Goal: Use online tool/utility: Use online tool/utility

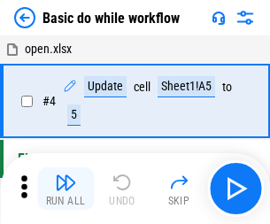
click at [66, 189] on img "button" at bounding box center [65, 182] width 21 height 21
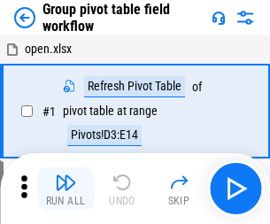
click at [66, 189] on img "button" at bounding box center [65, 182] width 21 height 21
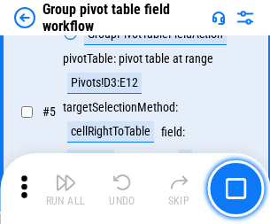
scroll to position [915, 0]
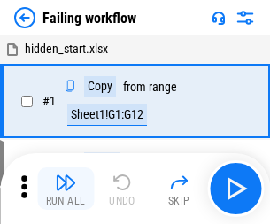
click at [66, 189] on img "button" at bounding box center [65, 182] width 21 height 21
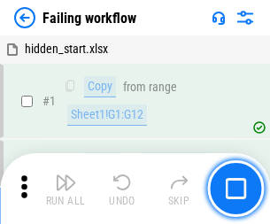
scroll to position [376, 0]
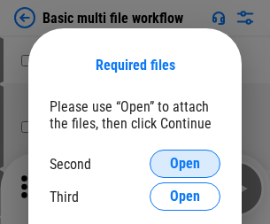
click at [185, 164] on span "Open" at bounding box center [185, 164] width 30 height 14
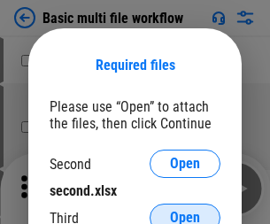
click at [185, 211] on span "Open" at bounding box center [185, 218] width 30 height 14
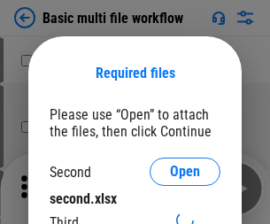
scroll to position [8, 0]
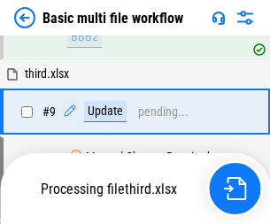
scroll to position [617, 0]
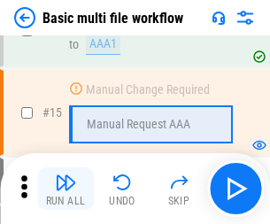
click at [66, 189] on img "button" at bounding box center [65, 182] width 21 height 21
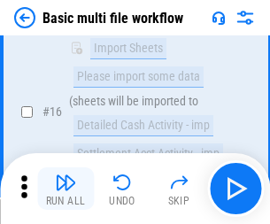
click at [66, 189] on img "button" at bounding box center [65, 182] width 21 height 21
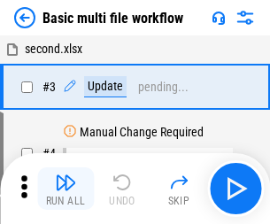
click at [66, 189] on img "button" at bounding box center [65, 182] width 21 height 21
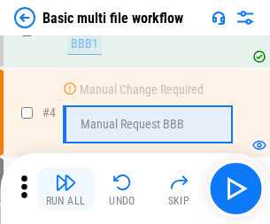
click at [66, 189] on img "button" at bounding box center [65, 182] width 21 height 21
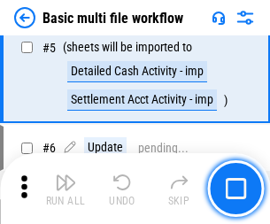
click at [66, 189] on img "button" at bounding box center [65, 182] width 21 height 21
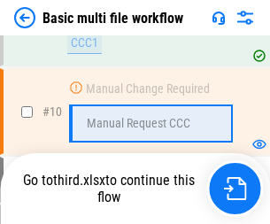
scroll to position [831, 0]
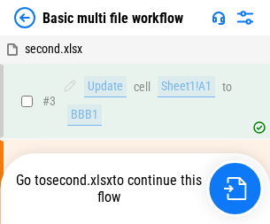
scroll to position [72, 0]
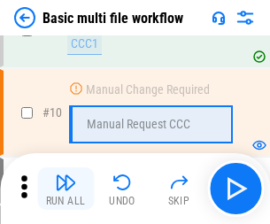
click at [66, 189] on img "button" at bounding box center [65, 182] width 21 height 21
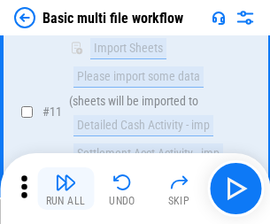
click at [66, 189] on img "button" at bounding box center [65, 182] width 21 height 21
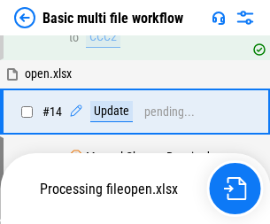
scroll to position [928, 0]
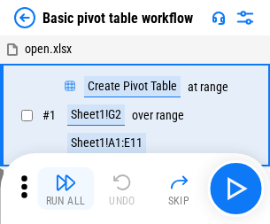
click at [66, 189] on img "button" at bounding box center [65, 182] width 21 height 21
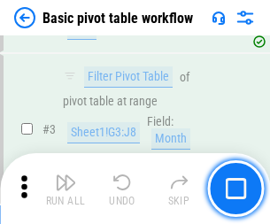
scroll to position [425, 0]
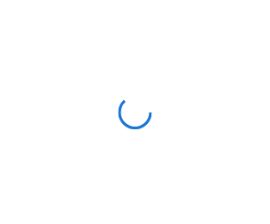
scroll to position [6, 0]
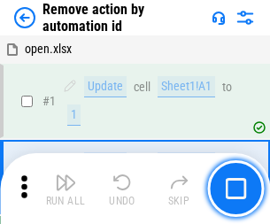
scroll to position [66, 0]
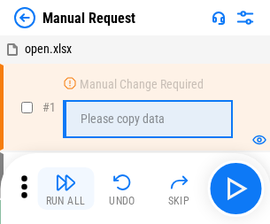
click at [66, 189] on img "button" at bounding box center [65, 182] width 21 height 21
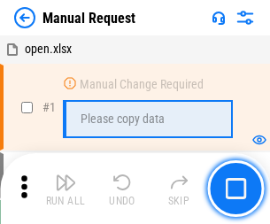
scroll to position [60, 0]
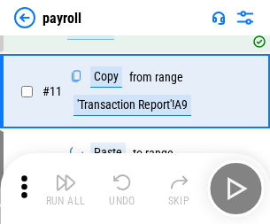
scroll to position [129, 0]
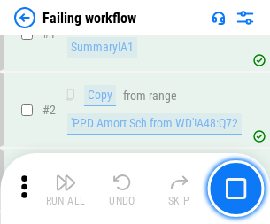
scroll to position [286, 0]
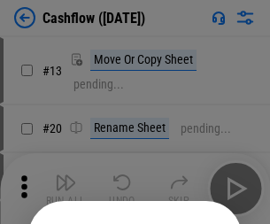
scroll to position [173, 0]
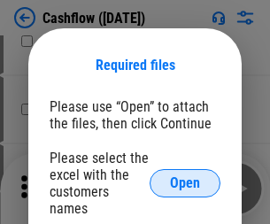
click at [185, 176] on span "Open" at bounding box center [185, 183] width 30 height 14
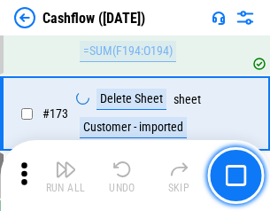
scroll to position [1877, 0]
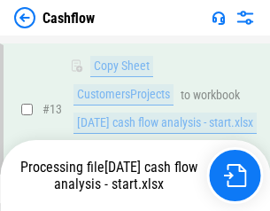
scroll to position [357, 0]
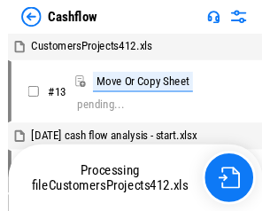
scroll to position [20, 0]
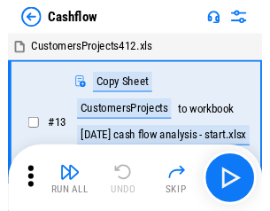
scroll to position [20, 0]
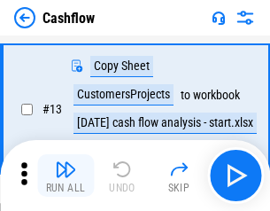
click at [66, 176] on img "button" at bounding box center [65, 169] width 21 height 21
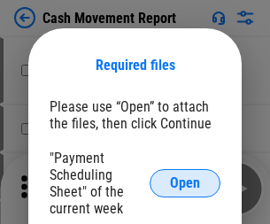
click at [185, 184] on span "Open" at bounding box center [185, 183] width 30 height 14
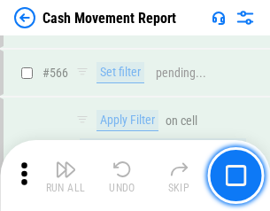
scroll to position [8129, 0]
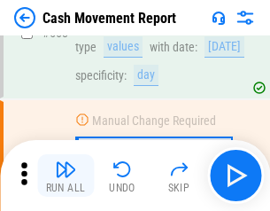
click at [66, 176] on img "button" at bounding box center [65, 169] width 21 height 21
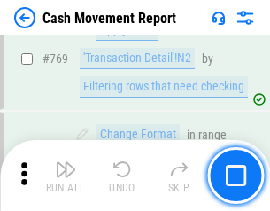
scroll to position [9855, 0]
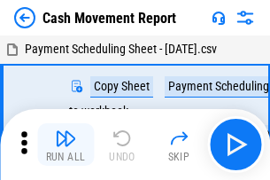
click at [66, 131] on img "button" at bounding box center [65, 138] width 21 height 21
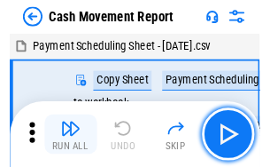
scroll to position [32, 0]
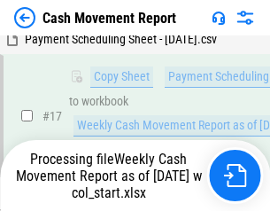
scroll to position [369, 0]
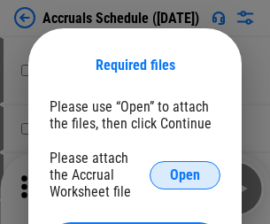
click at [185, 175] on span "Open" at bounding box center [185, 175] width 30 height 14
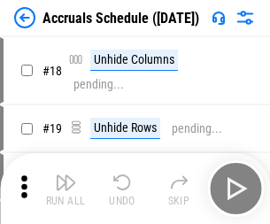
click at [66, 189] on img "button" at bounding box center [65, 182] width 21 height 21
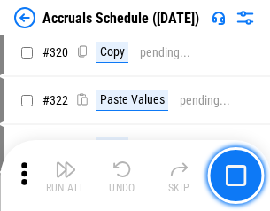
scroll to position [3299, 0]
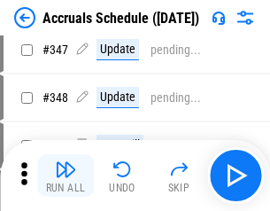
click at [66, 176] on img "button" at bounding box center [65, 169] width 21 height 21
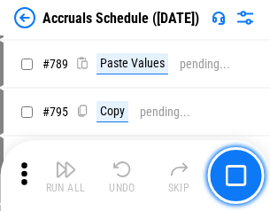
scroll to position [7450, 0]
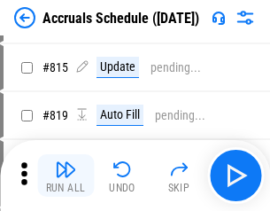
click at [66, 176] on img "button" at bounding box center [65, 169] width 21 height 21
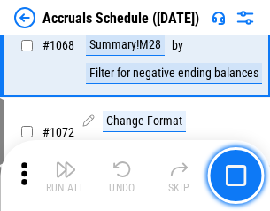
scroll to position [10387, 0]
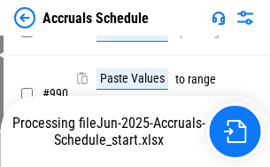
scroll to position [8847, 0]
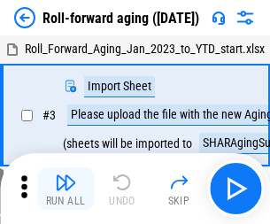
click at [66, 176] on img "button" at bounding box center [65, 182] width 21 height 21
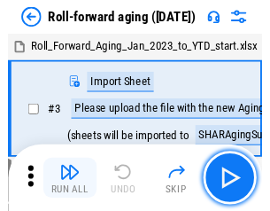
scroll to position [3, 0]
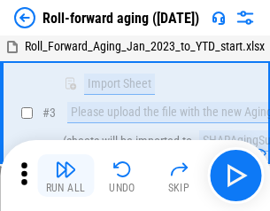
click at [66, 176] on img "button" at bounding box center [65, 169] width 21 height 21
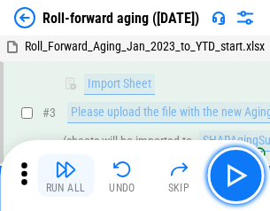
scroll to position [114, 0]
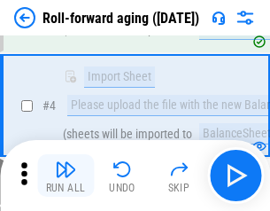
click at [66, 176] on img "button" at bounding box center [65, 169] width 21 height 21
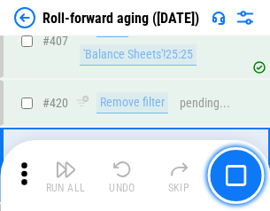
scroll to position [6150, 0]
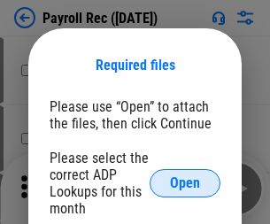
click at [185, 184] on span "Open" at bounding box center [185, 183] width 30 height 14
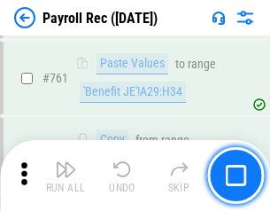
scroll to position [10915, 0]
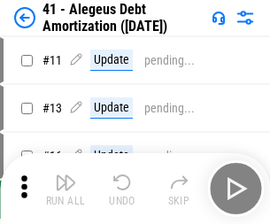
click at [66, 189] on img "button" at bounding box center [65, 182] width 21 height 21
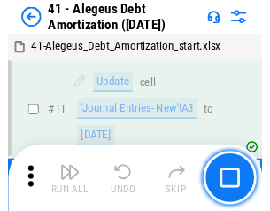
scroll to position [219, 0]
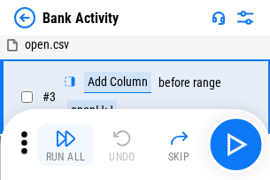
click at [66, 145] on img "button" at bounding box center [65, 138] width 21 height 21
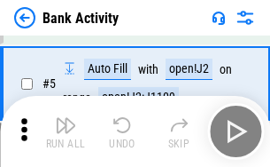
scroll to position [94, 0]
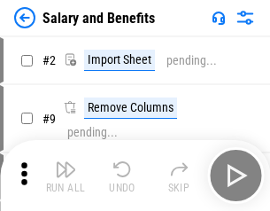
click at [66, 176] on img "button" at bounding box center [65, 169] width 21 height 21
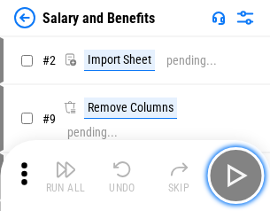
scroll to position [24, 0]
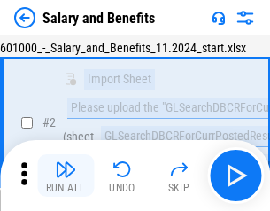
click at [66, 176] on img "button" at bounding box center [65, 169] width 21 height 21
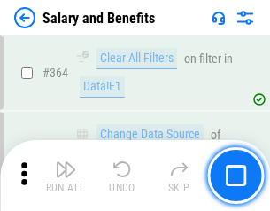
scroll to position [8352, 0]
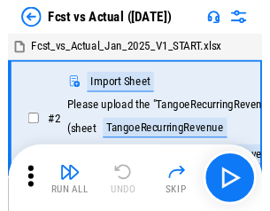
scroll to position [23, 0]
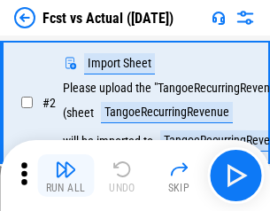
click at [66, 176] on img "button" at bounding box center [65, 169] width 21 height 21
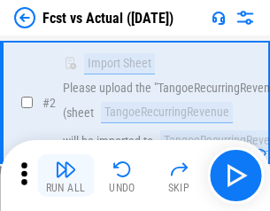
click at [66, 176] on img "button" at bounding box center [65, 169] width 21 height 21
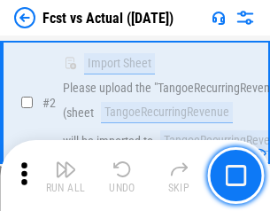
scroll to position [166, 0]
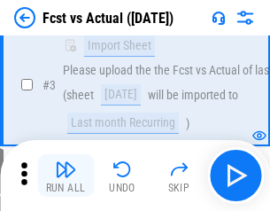
click at [66, 176] on img "button" at bounding box center [65, 169] width 21 height 21
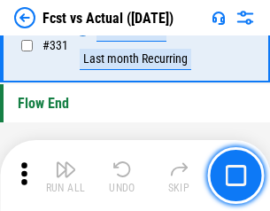
scroll to position [8490, 0]
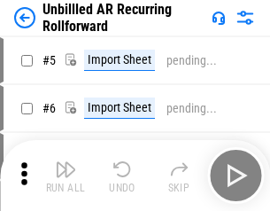
click at [66, 176] on img "button" at bounding box center [65, 169] width 21 height 21
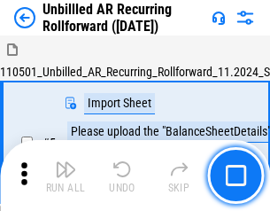
scroll to position [38, 0]
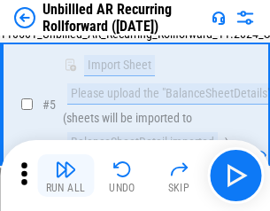
click at [66, 176] on img "button" at bounding box center [65, 169] width 21 height 21
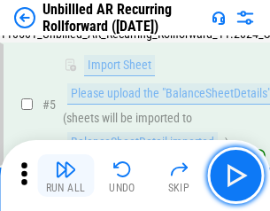
scroll to position [167, 0]
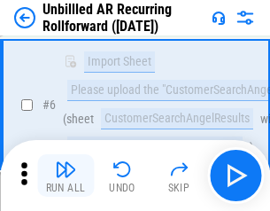
click at [66, 176] on img "button" at bounding box center [65, 169] width 21 height 21
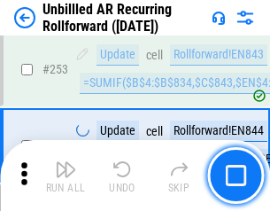
scroll to position [6024, 0]
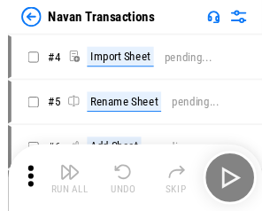
scroll to position [28, 0]
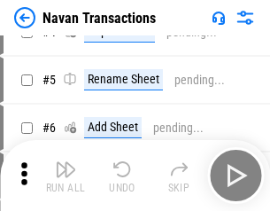
click at [66, 176] on img "button" at bounding box center [65, 169] width 21 height 21
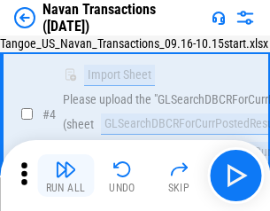
click at [66, 176] on img "button" at bounding box center [65, 169] width 21 height 21
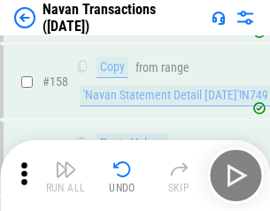
scroll to position [5750, 0]
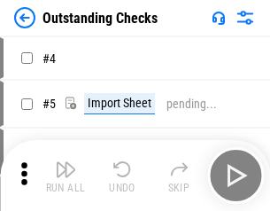
click at [66, 176] on img "button" at bounding box center [65, 169] width 21 height 21
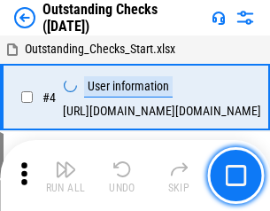
scroll to position [74, 0]
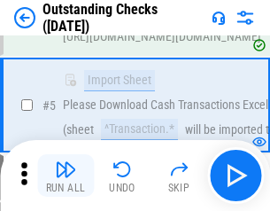
click at [66, 176] on img "button" at bounding box center [65, 169] width 21 height 21
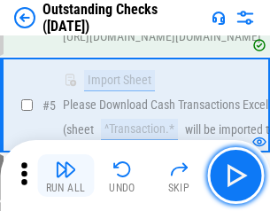
scroll to position [185, 0]
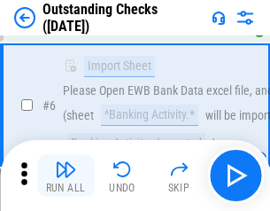
click at [66, 176] on img "button" at bounding box center [65, 169] width 21 height 21
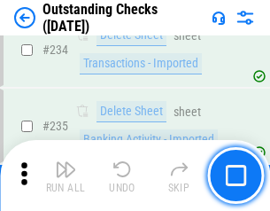
scroll to position [5386, 0]
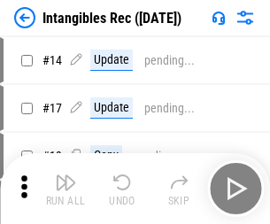
click at [66, 189] on img "button" at bounding box center [65, 182] width 21 height 21
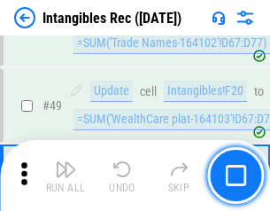
scroll to position [691, 0]
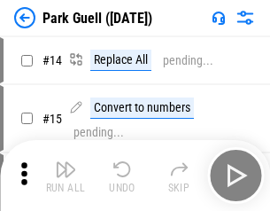
click at [66, 176] on img "button" at bounding box center [65, 169] width 21 height 21
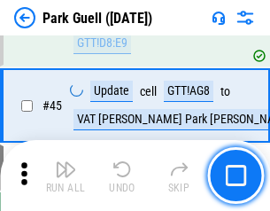
scroll to position [2218, 0]
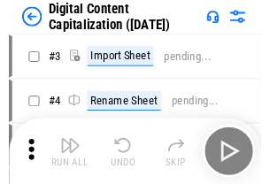
scroll to position [51, 0]
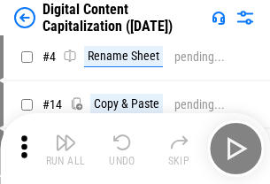
click at [66, 149] on img "button" at bounding box center [65, 142] width 21 height 21
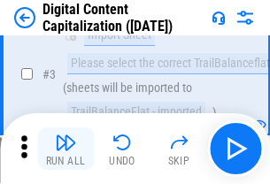
click at [66, 149] on img "button" at bounding box center [65, 142] width 21 height 21
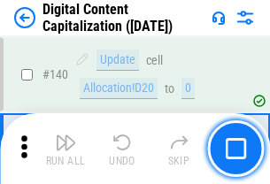
scroll to position [1881, 0]
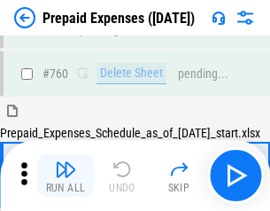
click at [66, 176] on img "button" at bounding box center [65, 169] width 21 height 21
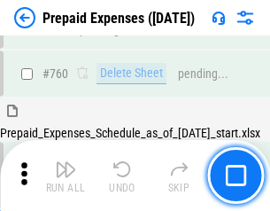
scroll to position [4916, 0]
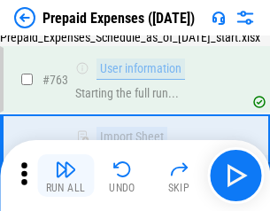
click at [66, 176] on img "button" at bounding box center [65, 169] width 21 height 21
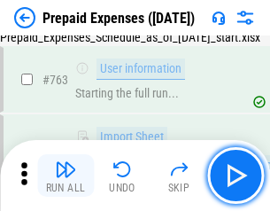
scroll to position [5020, 0]
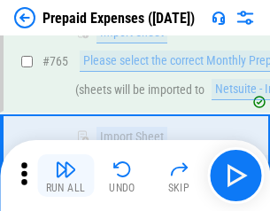
click at [66, 176] on img "button" at bounding box center [65, 169] width 21 height 21
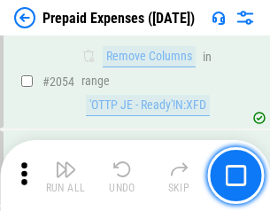
scroll to position [18539, 0]
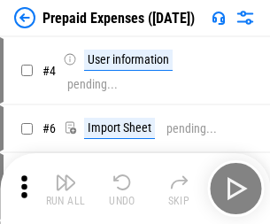
click at [66, 189] on img "button" at bounding box center [65, 182] width 21 height 21
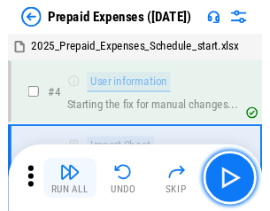
scroll to position [78, 0]
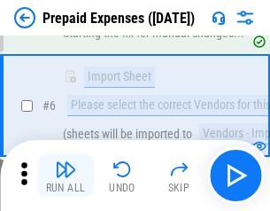
click at [66, 176] on img "button" at bounding box center [65, 169] width 21 height 21
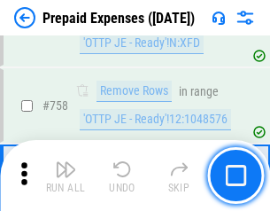
scroll to position [6320, 0]
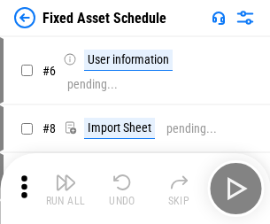
click at [66, 189] on img "button" at bounding box center [65, 182] width 21 height 21
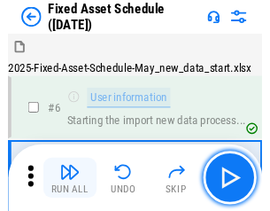
scroll to position [96, 0]
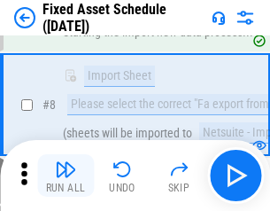
click at [66, 176] on img "button" at bounding box center [65, 169] width 21 height 21
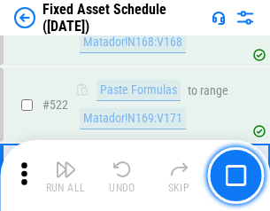
scroll to position [6164, 0]
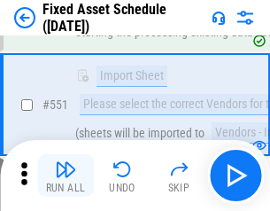
click at [66, 176] on img "button" at bounding box center [65, 169] width 21 height 21
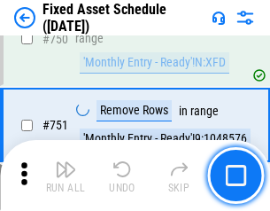
scroll to position [8647, 0]
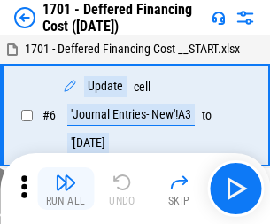
click at [66, 189] on img "button" at bounding box center [65, 182] width 21 height 21
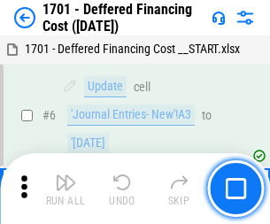
scroll to position [213, 0]
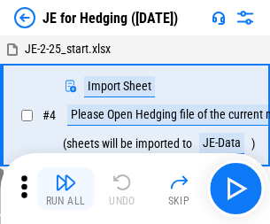
click at [66, 176] on img "button" at bounding box center [65, 182] width 21 height 21
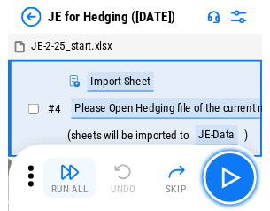
scroll to position [3, 0]
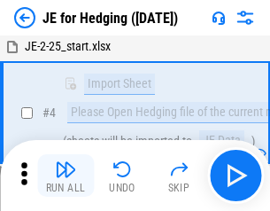
click at [66, 176] on img "button" at bounding box center [65, 169] width 21 height 21
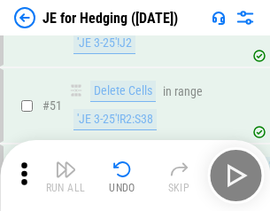
scroll to position [1148, 0]
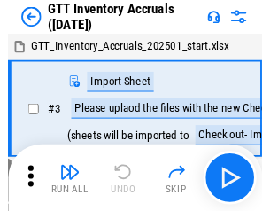
scroll to position [3, 0]
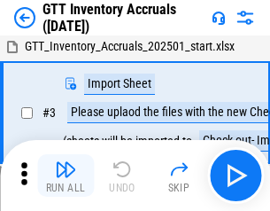
click at [66, 176] on img "button" at bounding box center [65, 169] width 21 height 21
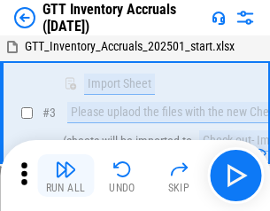
click at [66, 176] on img "button" at bounding box center [65, 169] width 21 height 21
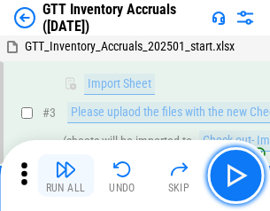
scroll to position [114, 0]
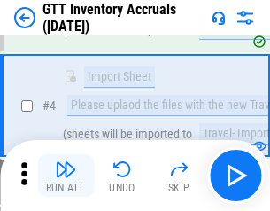
click at [66, 176] on img "button" at bounding box center [65, 169] width 21 height 21
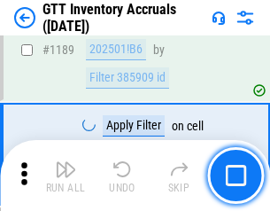
scroll to position [14483, 0]
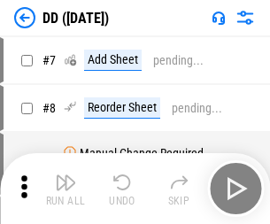
click at [66, 189] on img "button" at bounding box center [65, 182] width 21 height 21
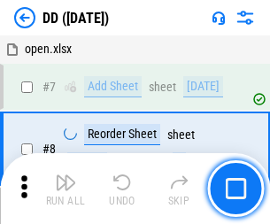
scroll to position [171, 0]
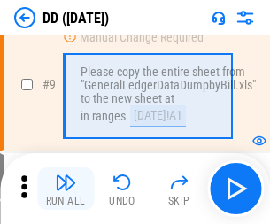
click at [66, 189] on img "button" at bounding box center [65, 182] width 21 height 21
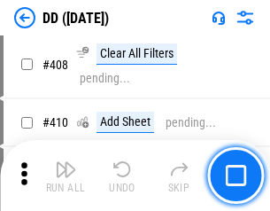
scroll to position [7935, 0]
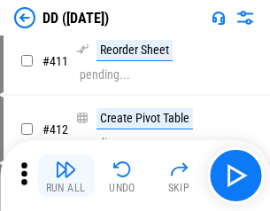
click at [66, 176] on img "button" at bounding box center [65, 169] width 21 height 21
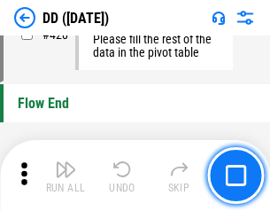
scroll to position [8489, 0]
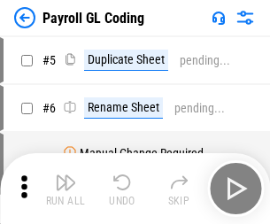
click at [66, 189] on img "button" at bounding box center [65, 182] width 21 height 21
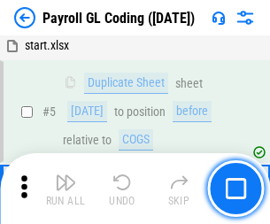
scroll to position [213, 0]
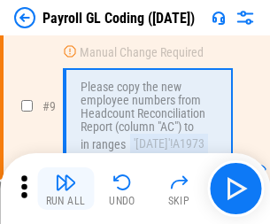
click at [66, 189] on img "button" at bounding box center [65, 182] width 21 height 21
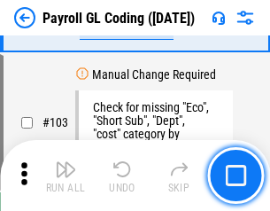
scroll to position [4161, 0]
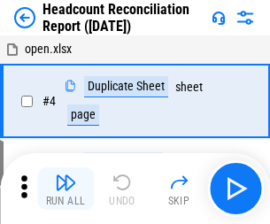
click at [66, 189] on img "button" at bounding box center [65, 182] width 21 height 21
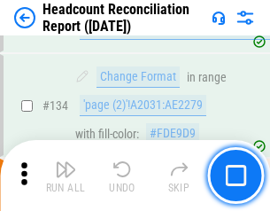
scroll to position [2132, 0]
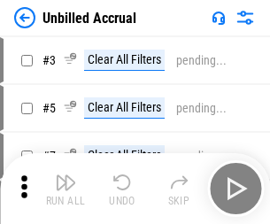
click at [66, 189] on img "button" at bounding box center [65, 182] width 21 height 21
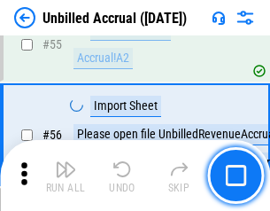
scroll to position [1852, 0]
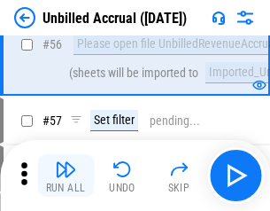
click at [66, 176] on img "button" at bounding box center [65, 169] width 21 height 21
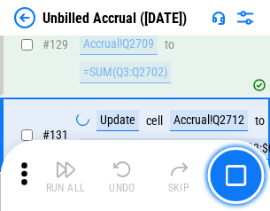
scroll to position [5283, 0]
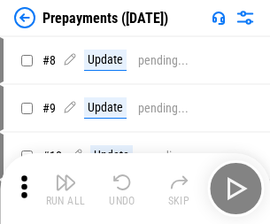
click at [66, 189] on img "button" at bounding box center [65, 182] width 21 height 21
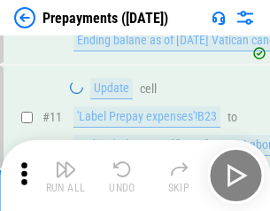
scroll to position [111, 0]
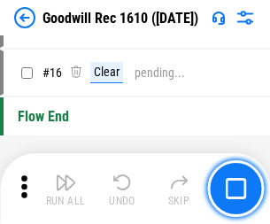
scroll to position [303, 0]
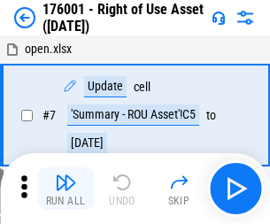
click at [66, 189] on img "button" at bounding box center [65, 182] width 21 height 21
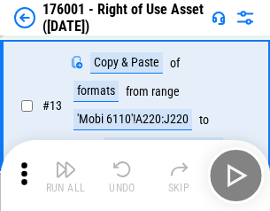
scroll to position [114, 0]
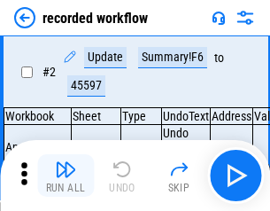
click at [66, 176] on img "button" at bounding box center [65, 169] width 21 height 21
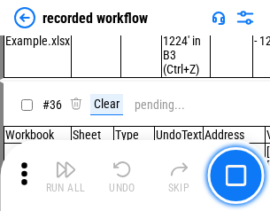
scroll to position [5544, 0]
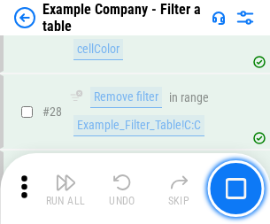
scroll to position [1623, 0]
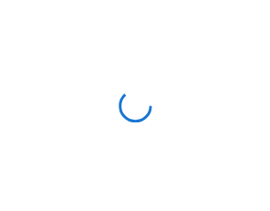
scroll to position [27, 0]
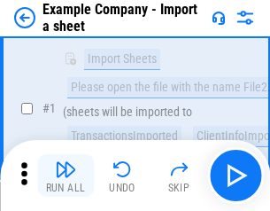
click at [66, 176] on img "button" at bounding box center [65, 169] width 21 height 21
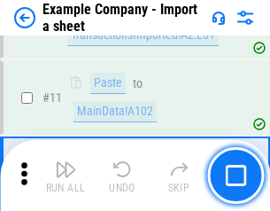
scroll to position [392, 0]
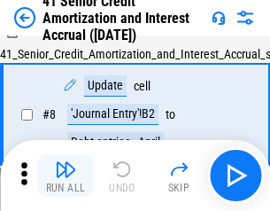
click at [66, 176] on img "button" at bounding box center [65, 169] width 21 height 21
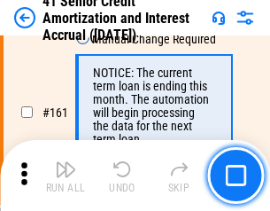
click at [66, 176] on img "button" at bounding box center [65, 169] width 21 height 21
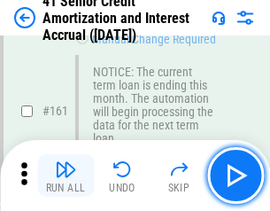
scroll to position [1897, 0]
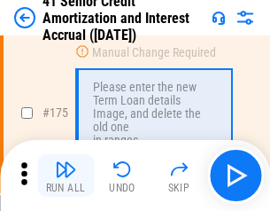
click at [66, 176] on img "button" at bounding box center [65, 169] width 21 height 21
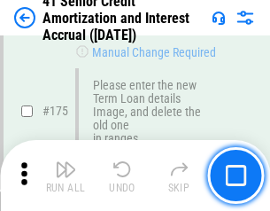
scroll to position [2077, 0]
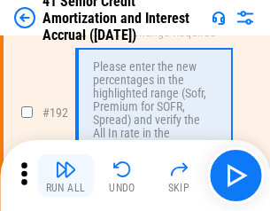
click at [66, 176] on img "button" at bounding box center [65, 169] width 21 height 21
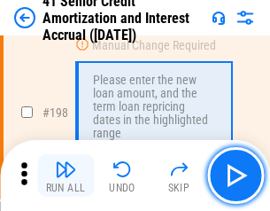
click at [66, 176] on img "button" at bounding box center [65, 169] width 21 height 21
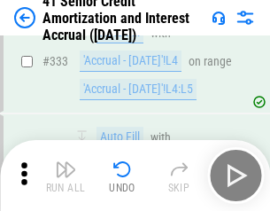
scroll to position [4531, 0]
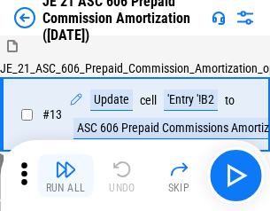
click at [66, 176] on img "button" at bounding box center [65, 169] width 21 height 21
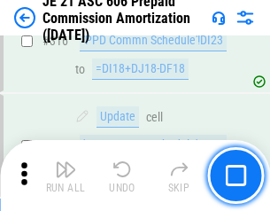
scroll to position [3311, 0]
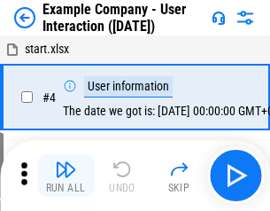
click at [66, 176] on img "button" at bounding box center [65, 169] width 21 height 21
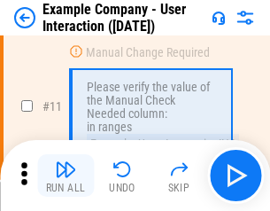
click at [66, 176] on img "button" at bounding box center [65, 169] width 21 height 21
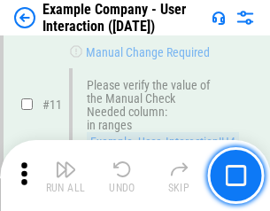
scroll to position [384, 0]
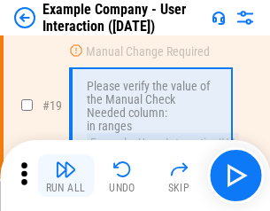
click at [66, 176] on img "button" at bounding box center [65, 169] width 21 height 21
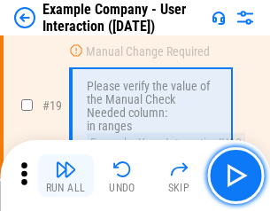
click at [66, 176] on img "button" at bounding box center [65, 169] width 21 height 21
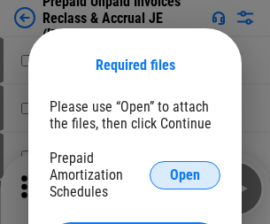
click at [185, 175] on span "Open" at bounding box center [185, 175] width 30 height 14
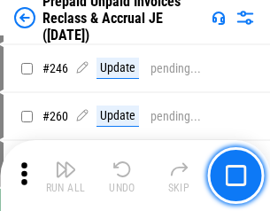
scroll to position [2394, 0]
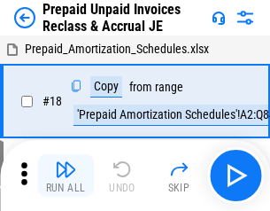
click at [66, 176] on img "button" at bounding box center [65, 169] width 21 height 21
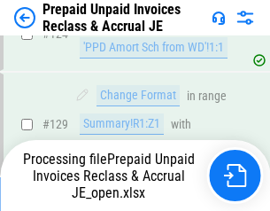
scroll to position [1286, 0]
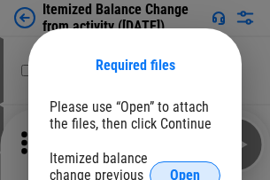
click at [185, 168] on span "Open" at bounding box center [185, 175] width 30 height 14
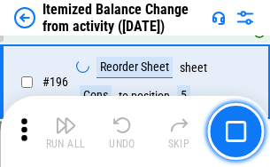
scroll to position [3413, 0]
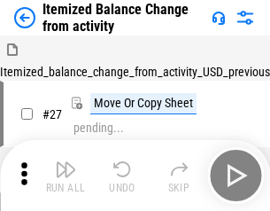
scroll to position [27, 0]
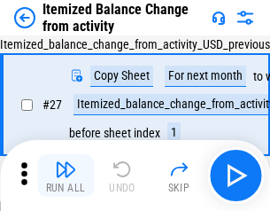
click at [66, 176] on img "button" at bounding box center [65, 169] width 21 height 21
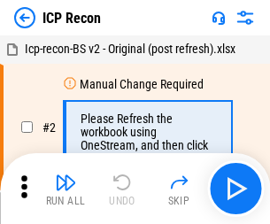
scroll to position [8, 0]
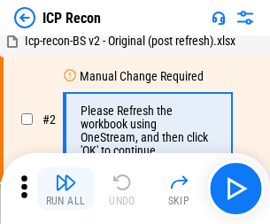
click at [66, 189] on img "button" at bounding box center [65, 182] width 21 height 21
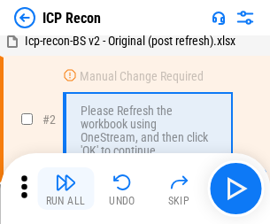
click at [66, 189] on img "button" at bounding box center [65, 182] width 21 height 21
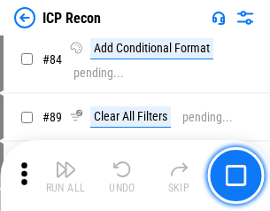
scroll to position [1738, 0]
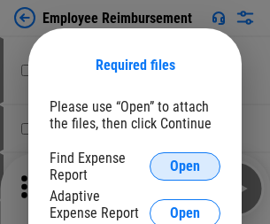
click at [185, 167] on span "Open" at bounding box center [185, 167] width 30 height 14
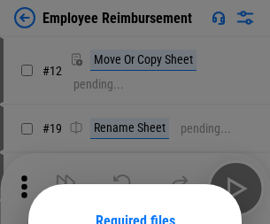
scroll to position [156, 0]
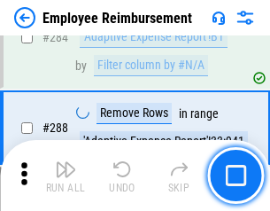
scroll to position [4821, 0]
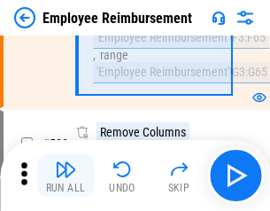
click at [66, 176] on img "button" at bounding box center [65, 169] width 21 height 21
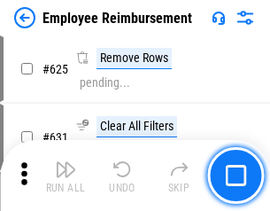
scroll to position [10619, 0]
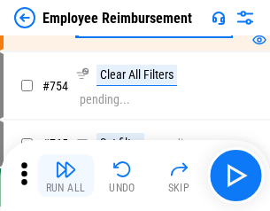
click at [66, 176] on img "button" at bounding box center [65, 169] width 21 height 21
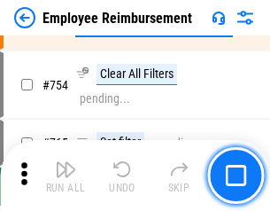
click at [66, 176] on img "button" at bounding box center [65, 169] width 21 height 21
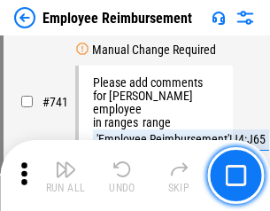
scroll to position [12443, 0]
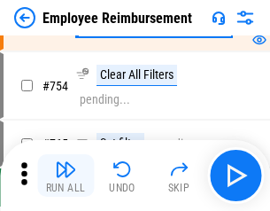
click at [66, 176] on img "button" at bounding box center [65, 169] width 21 height 21
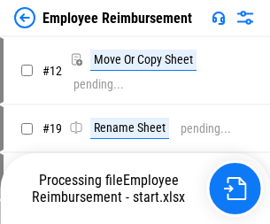
scroll to position [60, 0]
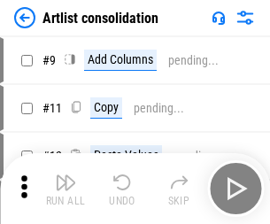
click at [66, 189] on img "button" at bounding box center [65, 182] width 21 height 21
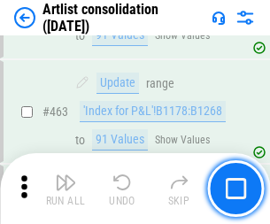
scroll to position [7766, 0]
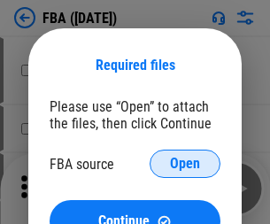
click at [185, 164] on span "Open" at bounding box center [185, 164] width 30 height 14
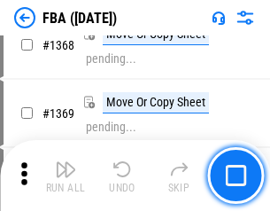
scroll to position [19047, 0]
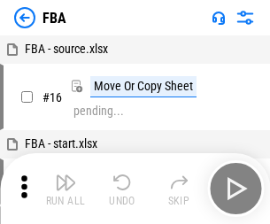
scroll to position [18, 0]
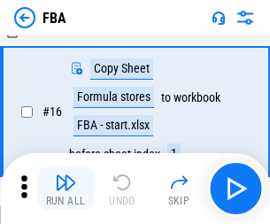
click at [66, 189] on img "button" at bounding box center [65, 182] width 21 height 21
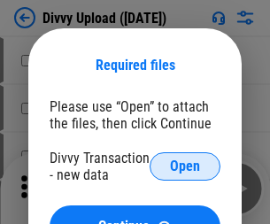
click at [185, 167] on span "Open" at bounding box center [185, 167] width 30 height 14
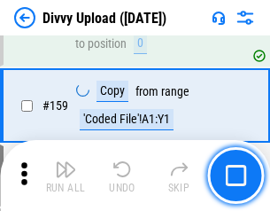
scroll to position [1837, 0]
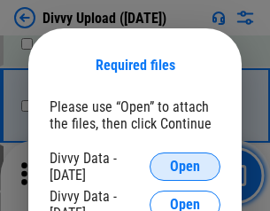
click at [185, 167] on span "Open" at bounding box center [185, 167] width 30 height 14
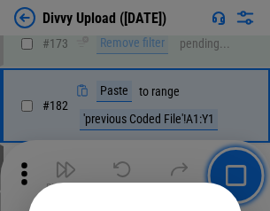
scroll to position [1991, 0]
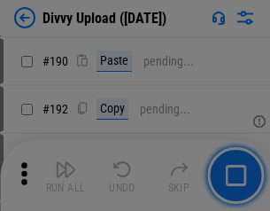
scroll to position [2238, 0]
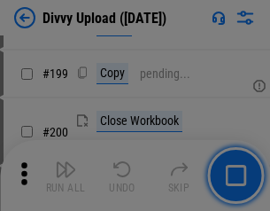
scroll to position [2579, 0]
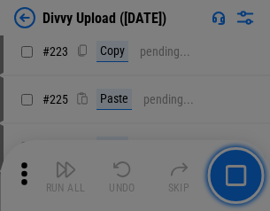
scroll to position [3539, 0]
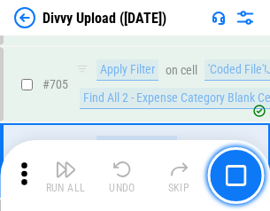
scroll to position [12133, 0]
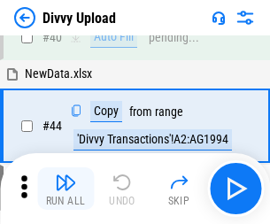
click at [66, 189] on img "button" at bounding box center [65, 182] width 21 height 21
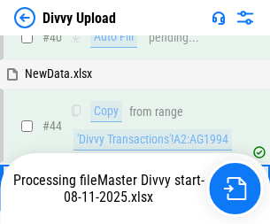
scroll to position [195, 0]
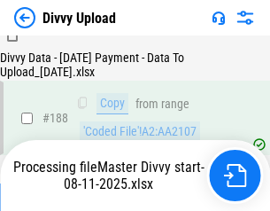
scroll to position [2088, 0]
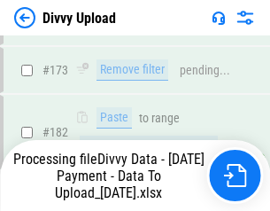
scroll to position [1985, 0]
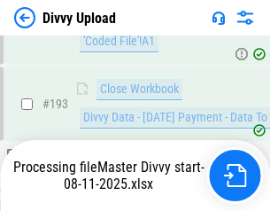
scroll to position [2479, 0]
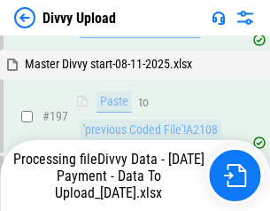
scroll to position [2767, 0]
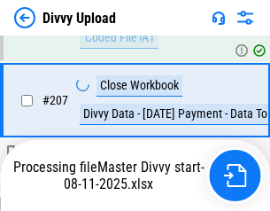
scroll to position [3261, 0]
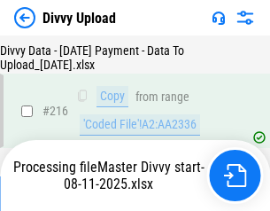
scroll to position [3652, 0]
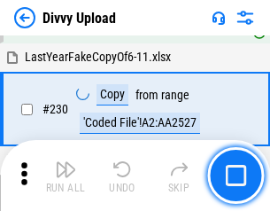
scroll to position [4401, 0]
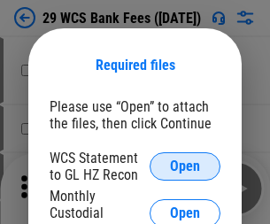
click at [185, 167] on span "Open" at bounding box center [185, 167] width 30 height 14
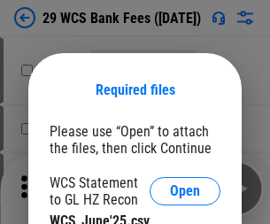
scroll to position [25, 0]
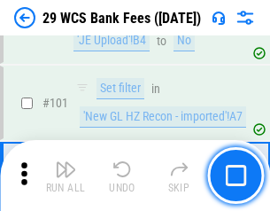
scroll to position [1728, 0]
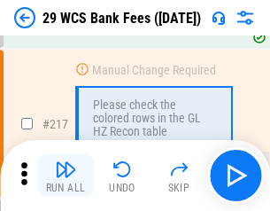
click at [66, 176] on img "button" at bounding box center [65, 169] width 21 height 21
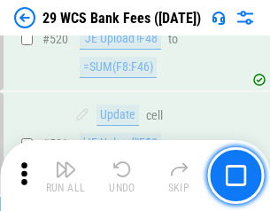
scroll to position [9153, 0]
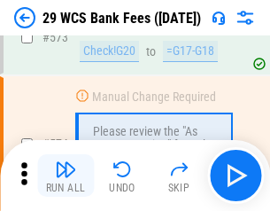
click at [66, 176] on img "button" at bounding box center [65, 169] width 21 height 21
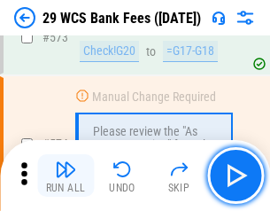
scroll to position [9822, 0]
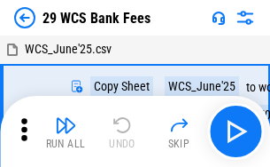
scroll to position [32, 0]
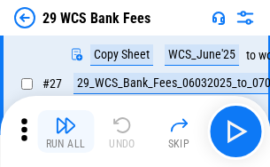
click at [66, 131] on img "button" at bounding box center [65, 124] width 21 height 21
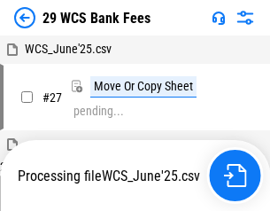
scroll to position [10, 0]
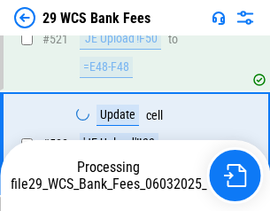
scroll to position [9592, 0]
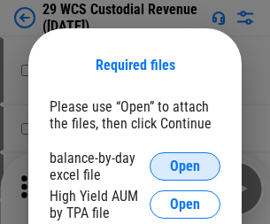
click at [185, 167] on span "Open" at bounding box center [185, 167] width 30 height 14
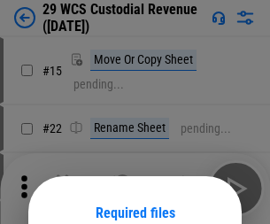
scroll to position [148, 0]
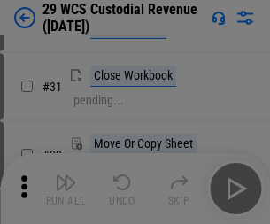
scroll to position [380, 0]
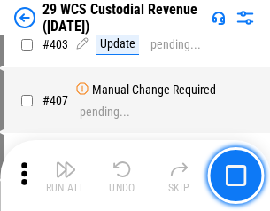
scroll to position [8215, 0]
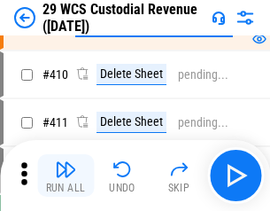
click at [66, 176] on img "button" at bounding box center [65, 169] width 21 height 21
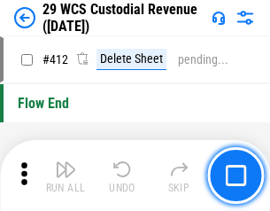
scroll to position [8470, 0]
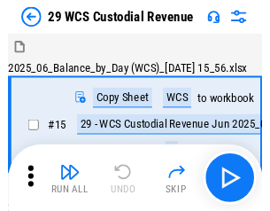
scroll to position [43, 0]
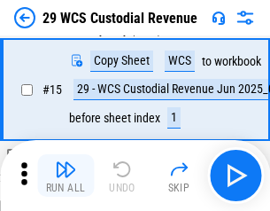
click at [66, 176] on img "button" at bounding box center [65, 169] width 21 height 21
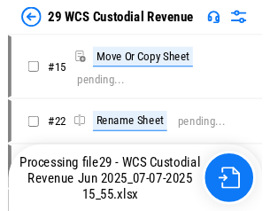
scroll to position [33, 0]
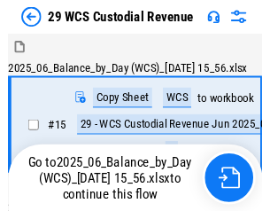
scroll to position [33, 0]
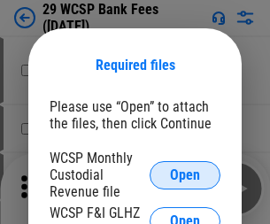
click at [185, 175] on span "Open" at bounding box center [185, 175] width 30 height 14
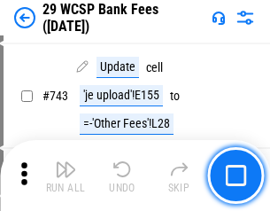
scroll to position [8937, 0]
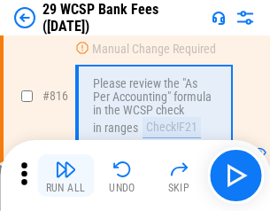
click at [66, 176] on img "button" at bounding box center [65, 169] width 21 height 21
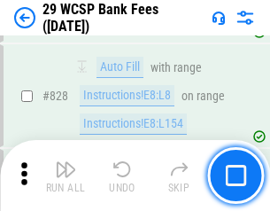
scroll to position [11253, 0]
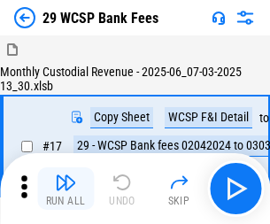
click at [66, 176] on img "button" at bounding box center [65, 182] width 21 height 21
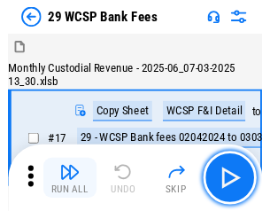
scroll to position [43, 0]
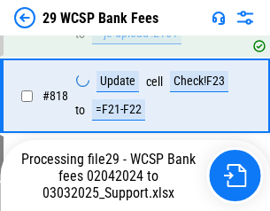
scroll to position [10905, 0]
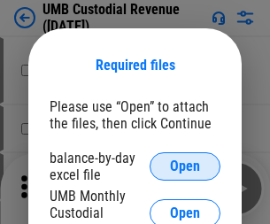
click at [185, 167] on span "Open" at bounding box center [185, 167] width 30 height 14
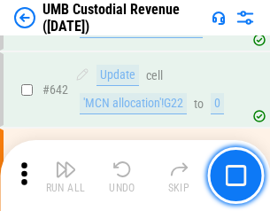
scroll to position [9186, 0]
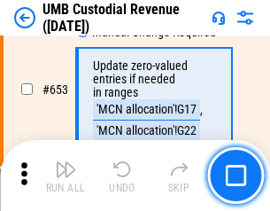
click at [66, 176] on img "button" at bounding box center [65, 169] width 21 height 21
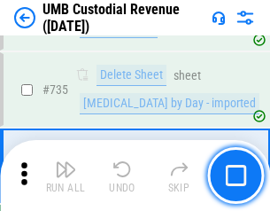
scroll to position [10845, 0]
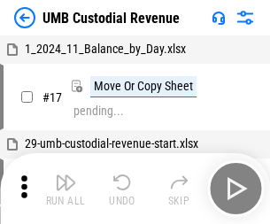
scroll to position [13, 0]
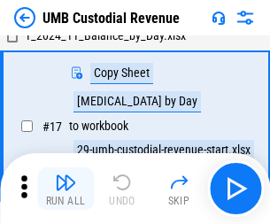
click at [66, 189] on img "button" at bounding box center [65, 182] width 21 height 21
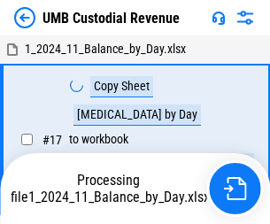
scroll to position [13, 0]
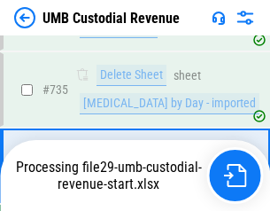
scroll to position [10804, 0]
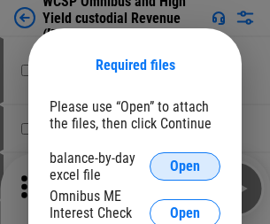
click at [185, 167] on span "Open" at bounding box center [185, 167] width 30 height 14
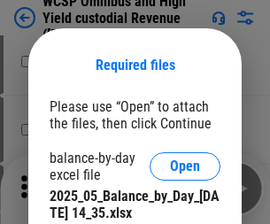
scroll to position [773, 0]
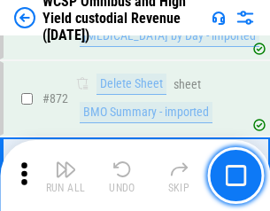
scroll to position [15010, 0]
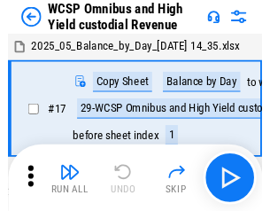
scroll to position [10, 0]
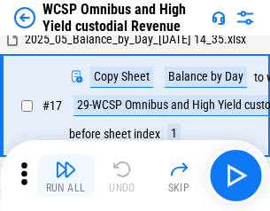
click at [66, 176] on img "button" at bounding box center [65, 169] width 21 height 21
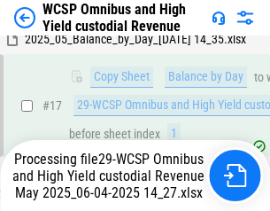
scroll to position [369, 0]
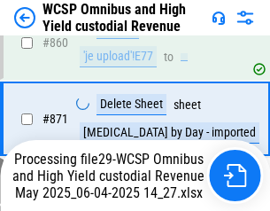
scroll to position [14970, 0]
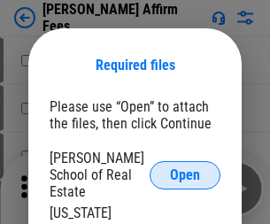
click at [185, 168] on span "Open" at bounding box center [185, 175] width 30 height 14
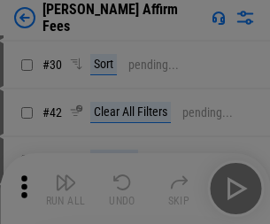
scroll to position [361, 0]
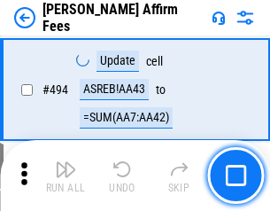
scroll to position [4823, 0]
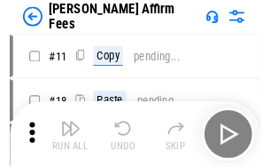
scroll to position [18, 0]
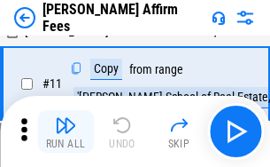
click at [66, 131] on img "button" at bounding box center [65, 124] width 21 height 21
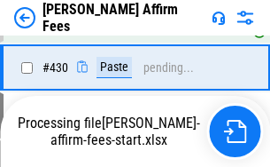
scroll to position [4025, 0]
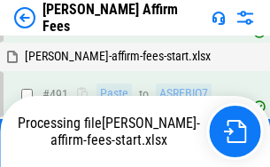
scroll to position [4754, 0]
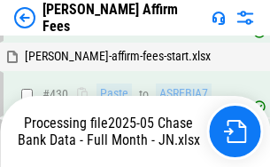
scroll to position [4589, 0]
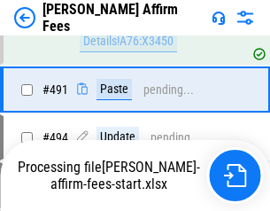
scroll to position [4732, 0]
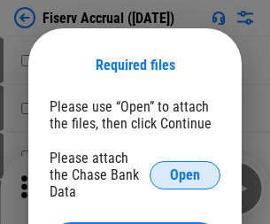
click at [185, 168] on span "Open" at bounding box center [185, 175] width 30 height 14
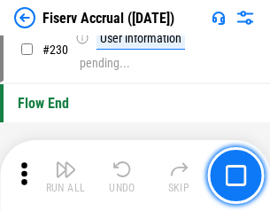
scroll to position [5620, 0]
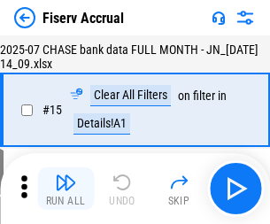
click at [66, 189] on img "button" at bounding box center [65, 182] width 21 height 21
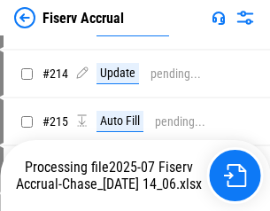
scroll to position [5281, 0]
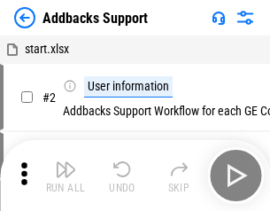
click at [66, 176] on img "button" at bounding box center [65, 169] width 21 height 21
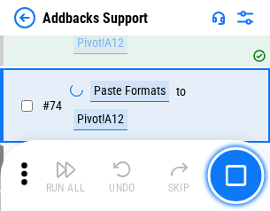
scroll to position [1291, 0]
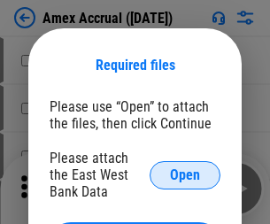
click at [185, 175] on span "Open" at bounding box center [185, 175] width 30 height 14
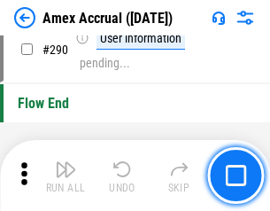
scroll to position [5523, 0]
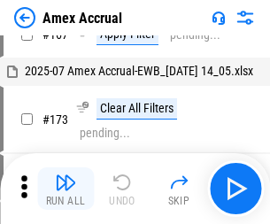
click at [66, 189] on img "button" at bounding box center [65, 182] width 21 height 21
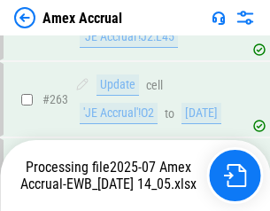
scroll to position [4836, 0]
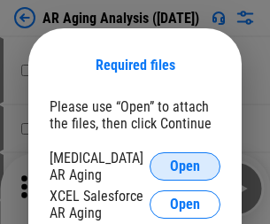
click at [185, 164] on span "Open" at bounding box center [185, 167] width 30 height 14
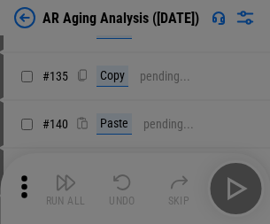
scroll to position [534, 0]
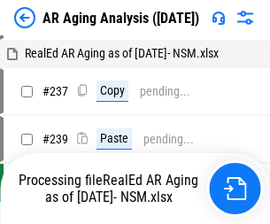
scroll to position [18, 0]
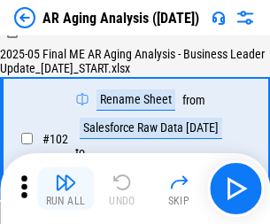
click at [66, 189] on img "button" at bounding box center [65, 182] width 21 height 21
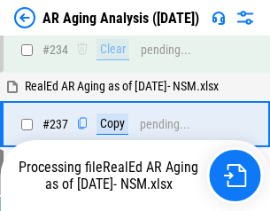
scroll to position [2749, 0]
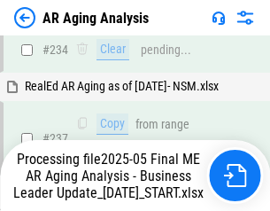
scroll to position [2802, 0]
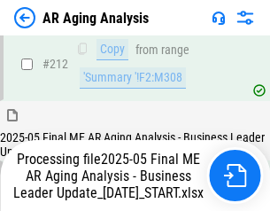
scroll to position [2729, 0]
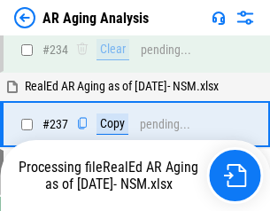
scroll to position [2802, 0]
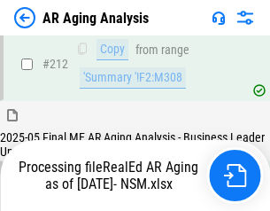
scroll to position [2667, 0]
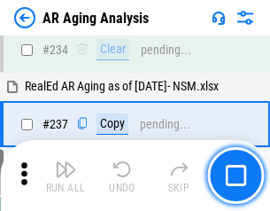
scroll to position [2729, 0]
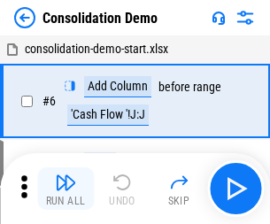
click at [66, 189] on img "button" at bounding box center [65, 182] width 21 height 21
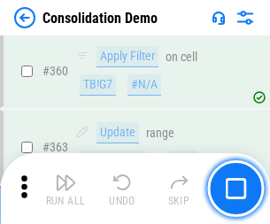
scroll to position [5944, 0]
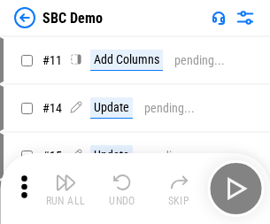
click at [66, 189] on img "button" at bounding box center [65, 182] width 21 height 21
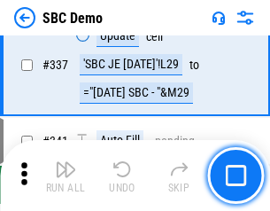
scroll to position [4666, 0]
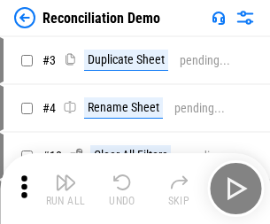
click at [66, 189] on img "button" at bounding box center [65, 182] width 21 height 21
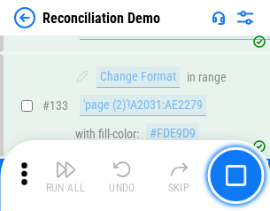
scroll to position [2106, 0]
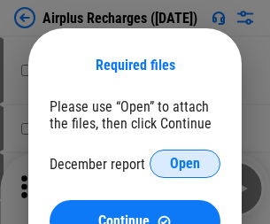
click at [185, 164] on span "Open" at bounding box center [185, 164] width 30 height 14
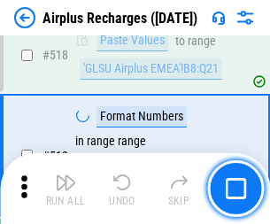
scroll to position [7632, 0]
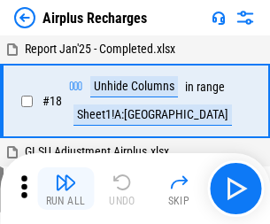
click at [66, 189] on img "button" at bounding box center [65, 182] width 21 height 21
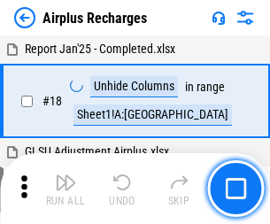
scroll to position [78, 0]
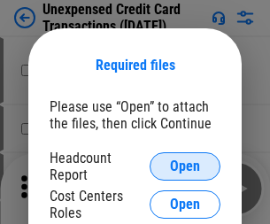
click at [185, 167] on span "Open" at bounding box center [185, 167] width 30 height 14
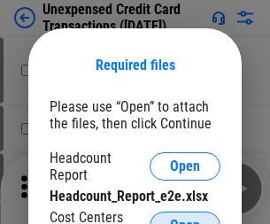
click at [185, 219] on span "Open" at bounding box center [185, 226] width 30 height 14
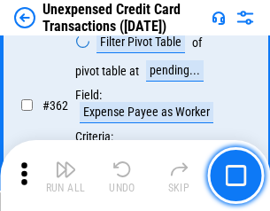
scroll to position [4561, 0]
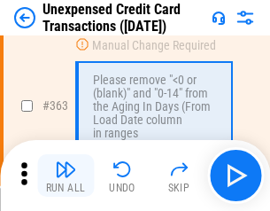
click at [66, 176] on img "button" at bounding box center [65, 169] width 21 height 21
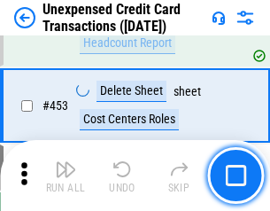
scroll to position [6049, 0]
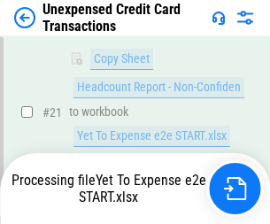
scroll to position [288, 0]
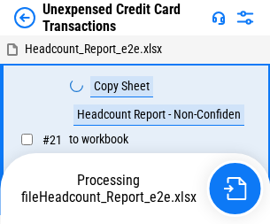
scroll to position [27, 0]
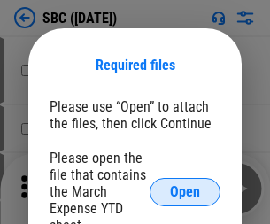
click at [185, 192] on span "Open" at bounding box center [185, 192] width 30 height 14
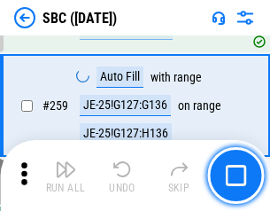
scroll to position [3466, 0]
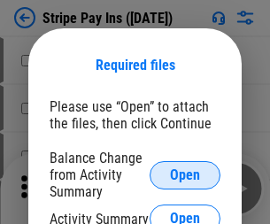
click at [185, 175] on span "Open" at bounding box center [185, 175] width 30 height 14
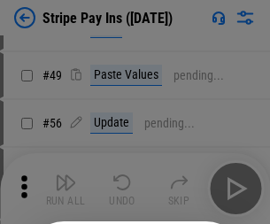
scroll to position [322, 0]
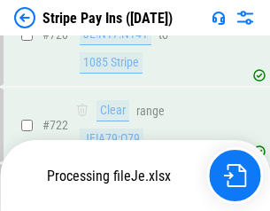
scroll to position [9339, 0]
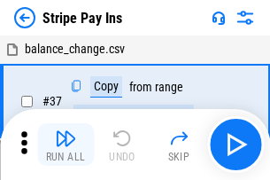
click at [66, 145] on img "button" at bounding box center [65, 138] width 21 height 21
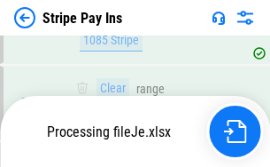
scroll to position [9300, 0]
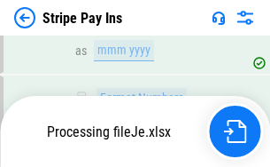
scroll to position [9300, 0]
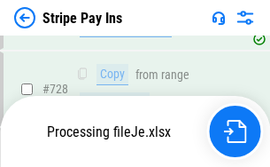
scroll to position [9300, 0]
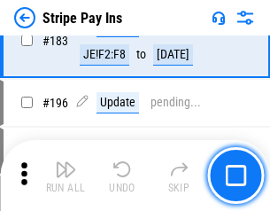
scroll to position [2401, 0]
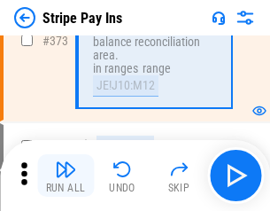
click at [66, 176] on img "button" at bounding box center [65, 169] width 21 height 21
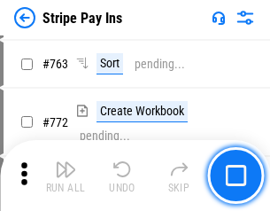
scroll to position [9278, 0]
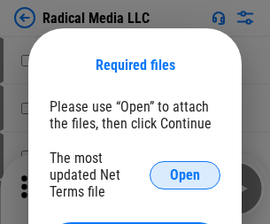
click at [185, 175] on span "Open" at bounding box center [185, 175] width 30 height 14
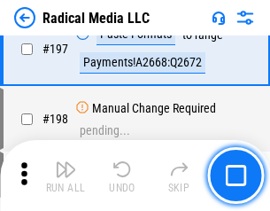
scroll to position [4102, 0]
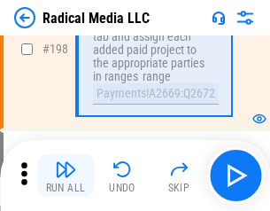
click at [66, 176] on img "button" at bounding box center [65, 169] width 21 height 21
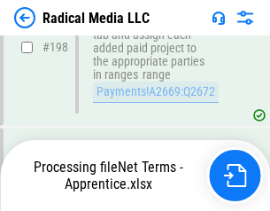
scroll to position [4447, 0]
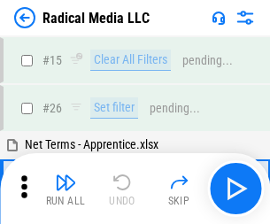
scroll to position [99, 0]
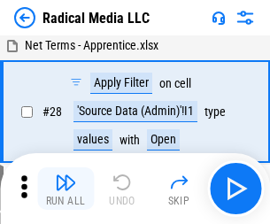
click at [66, 189] on img "button" at bounding box center [65, 182] width 21 height 21
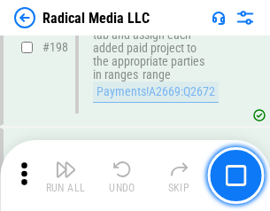
scroll to position [4447, 0]
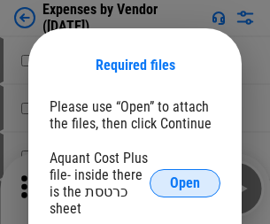
click at [185, 184] on span "Open" at bounding box center [185, 183] width 30 height 14
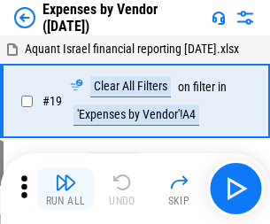
click at [66, 189] on img "button" at bounding box center [65, 182] width 21 height 21
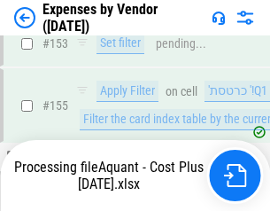
scroll to position [1307, 0]
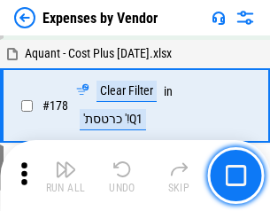
scroll to position [1383, 0]
